Goal: Navigation & Orientation: Find specific page/section

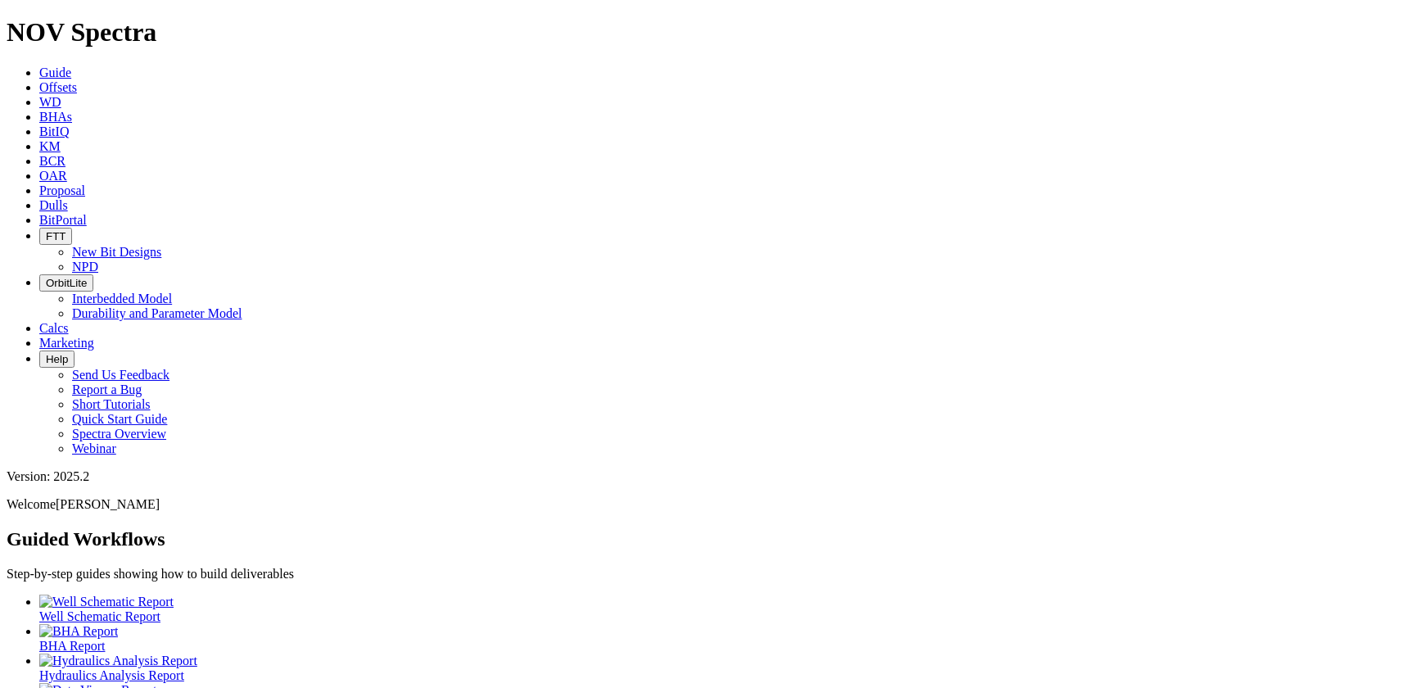
click at [87, 213] on span "BitPortal" at bounding box center [63, 220] width 48 height 14
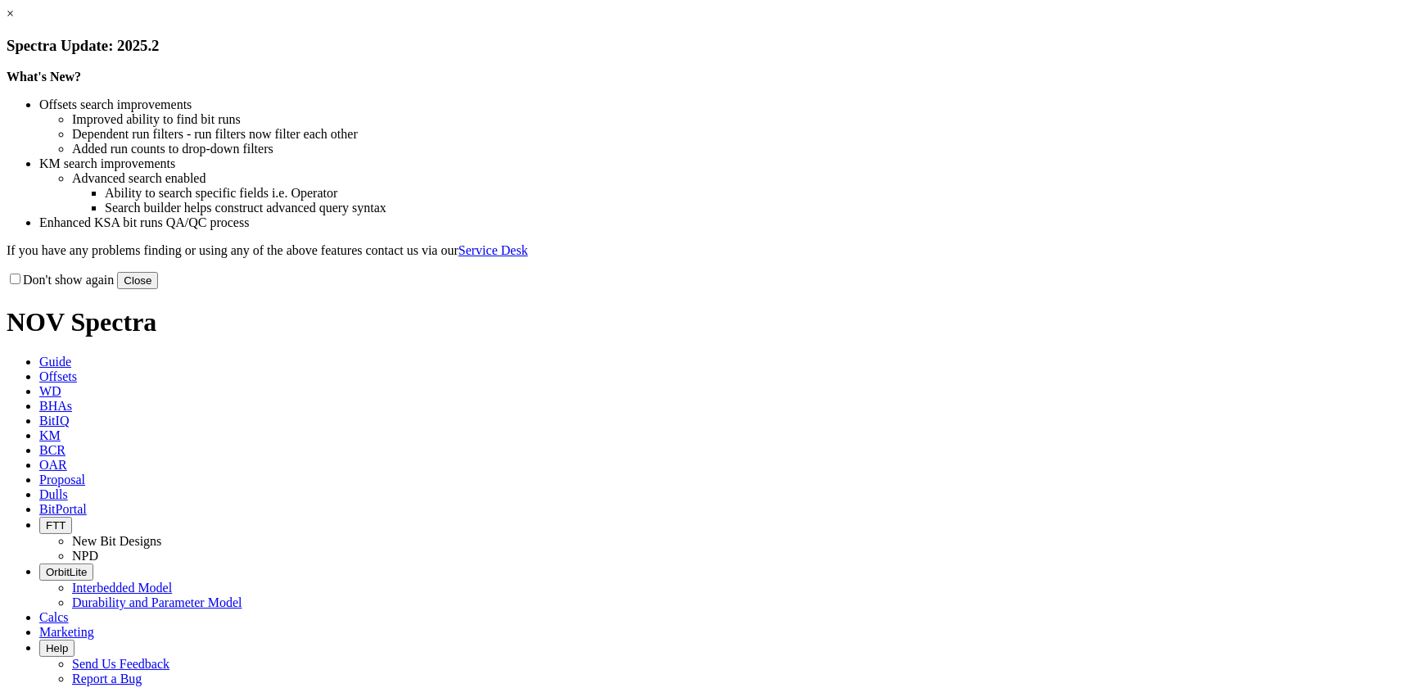
click at [14, 20] on link "×" at bounding box center [10, 14] width 7 height 14
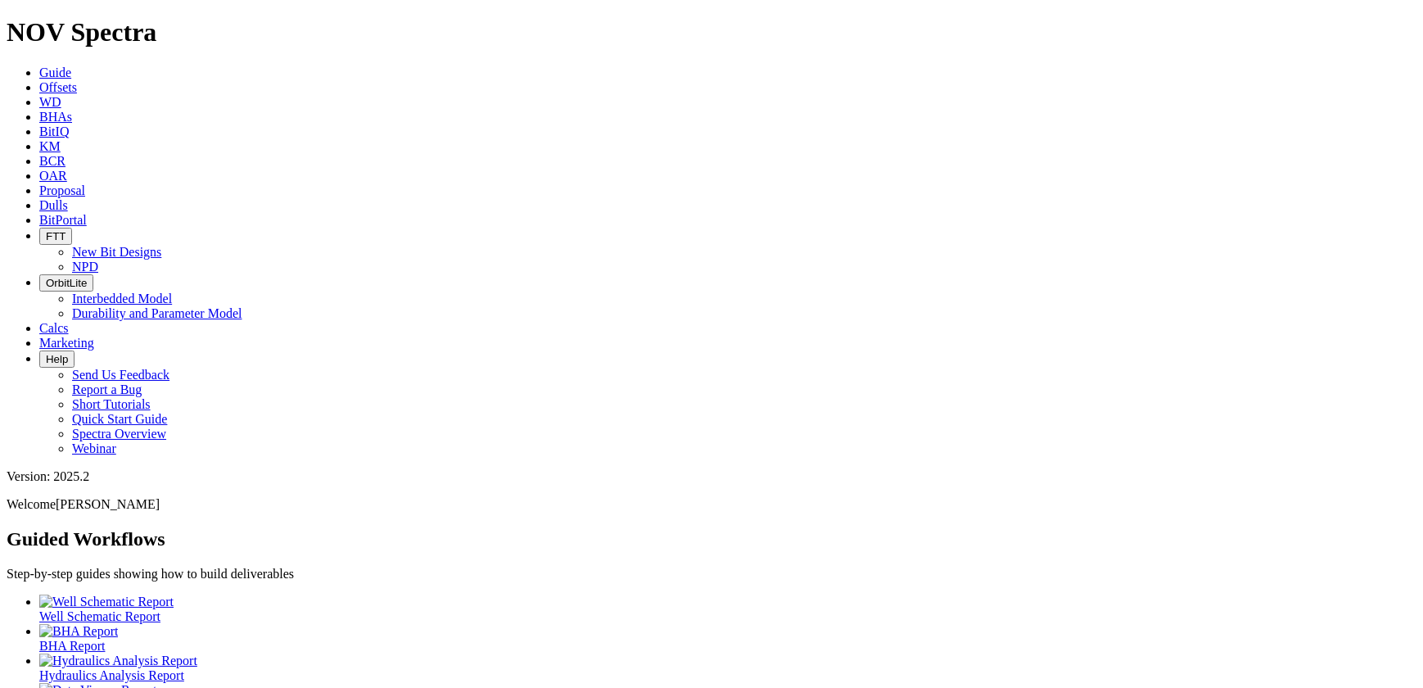
click at [87, 277] on span "OrbitLite" at bounding box center [66, 283] width 41 height 12
click at [242, 306] on link "Durability and Parameter Model" at bounding box center [157, 313] width 170 height 14
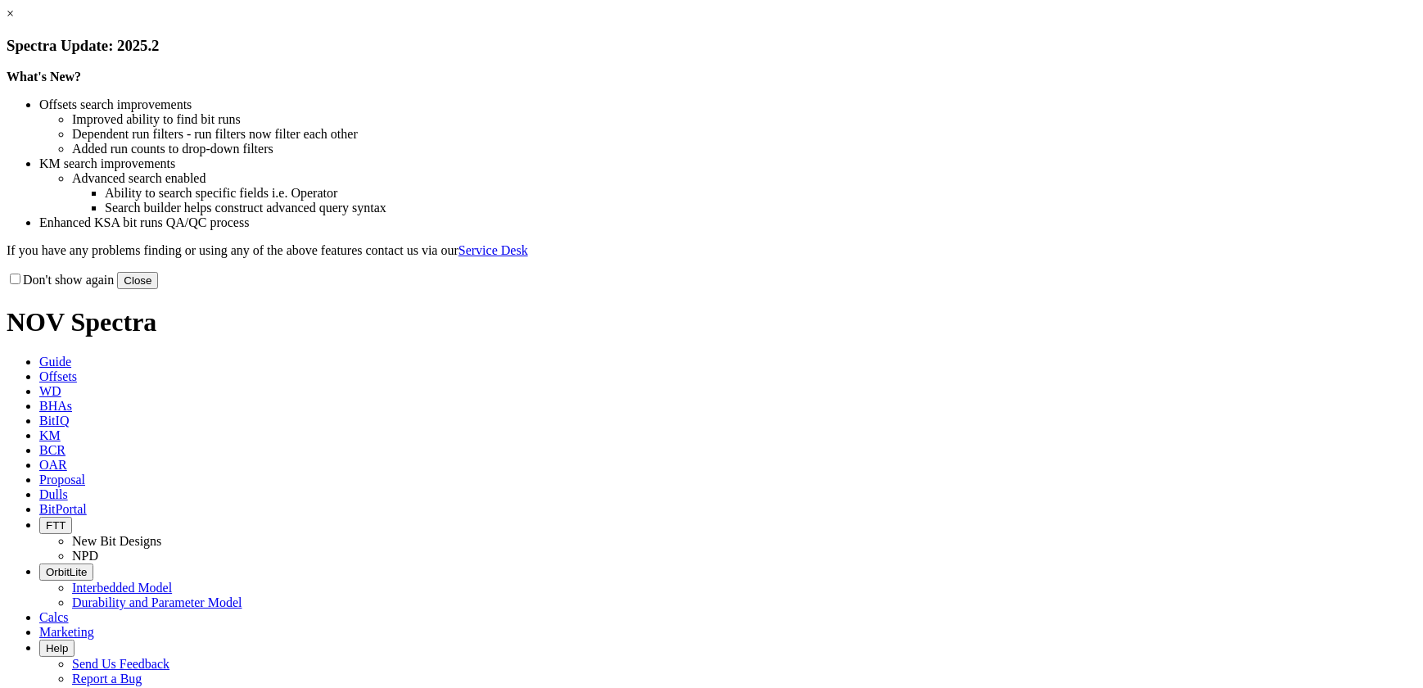
click at [14, 20] on link "×" at bounding box center [10, 14] width 7 height 14
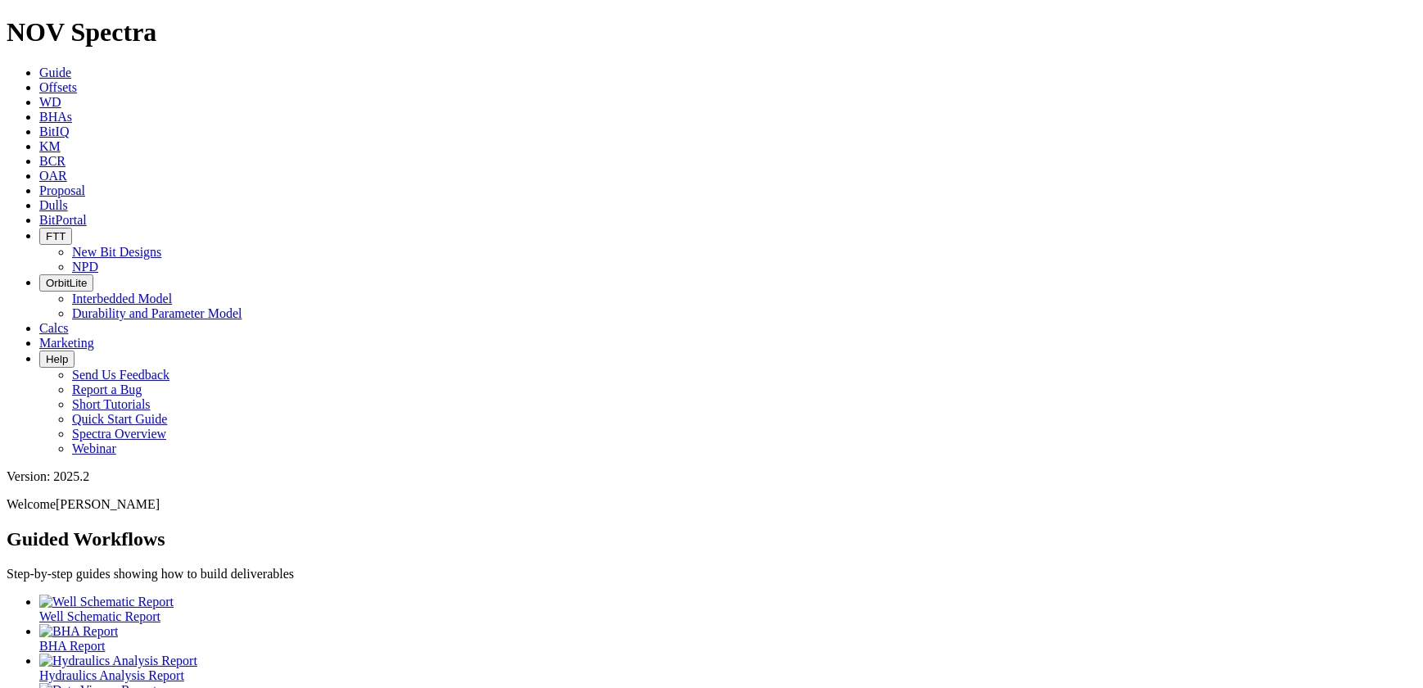
click at [46, 277] on icon "button" at bounding box center [46, 283] width 0 height 12
click at [72, 228] on button "FTT" at bounding box center [55, 236] width 33 height 17
click at [39, 213] on icon at bounding box center [39, 220] width 0 height 14
